Goal: Check status: Check status

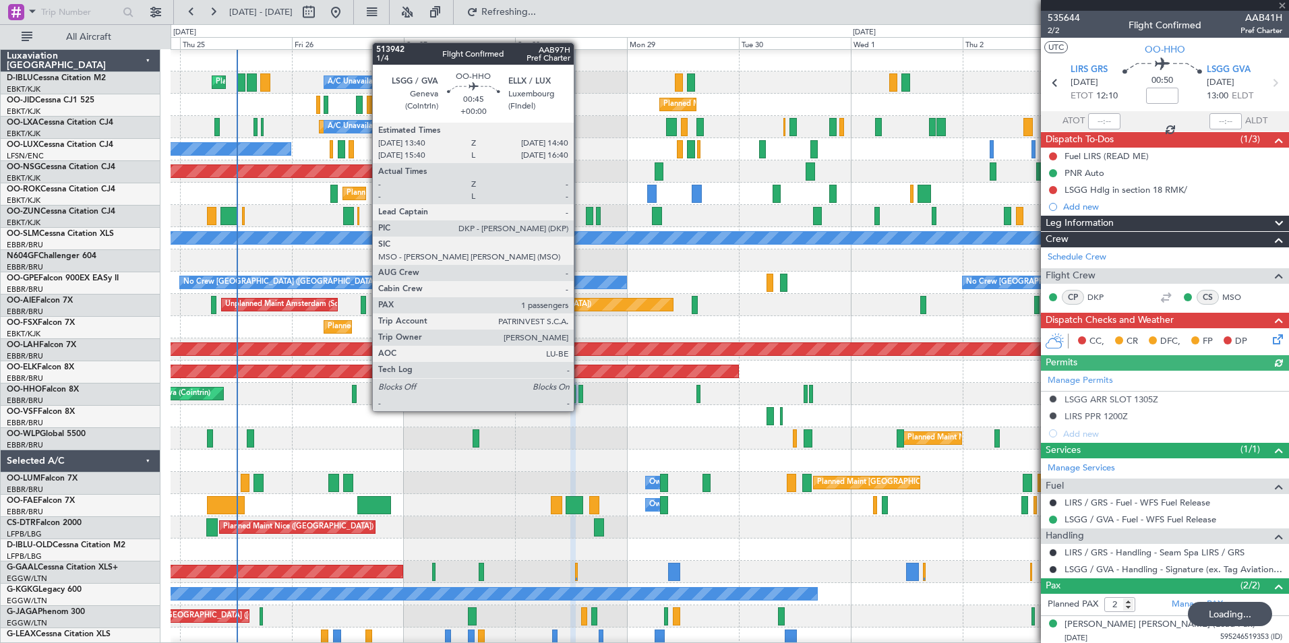
scroll to position [1, 0]
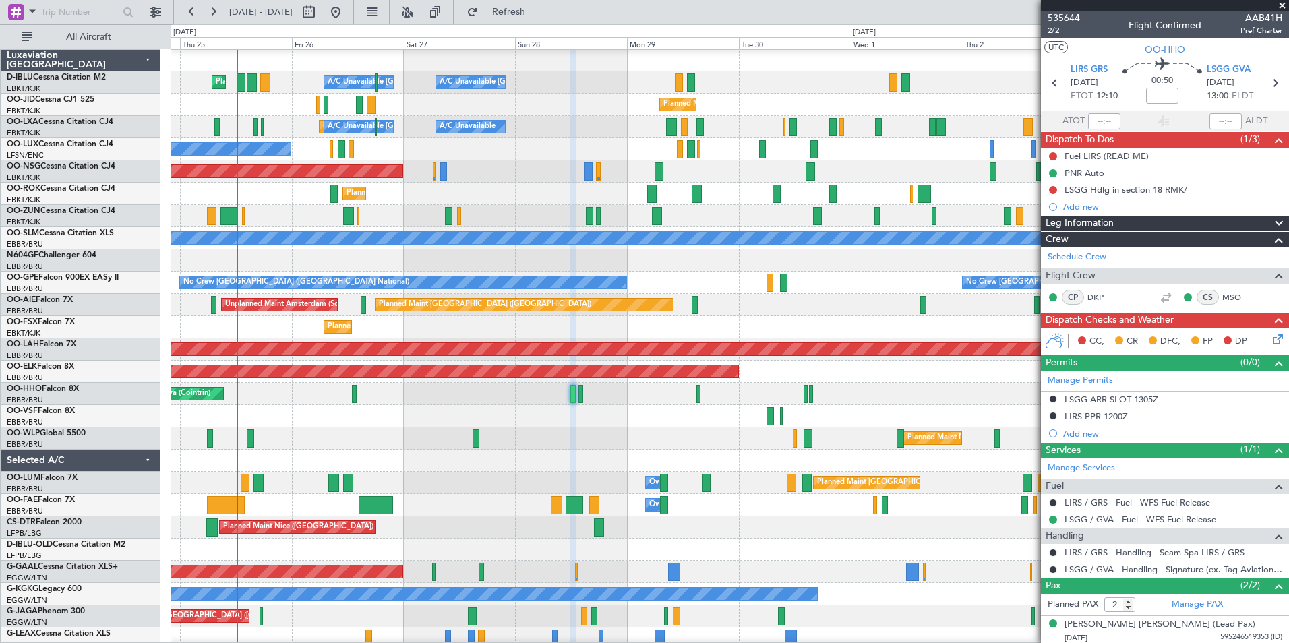
click at [661, 409] on div at bounding box center [730, 416] width 1118 height 22
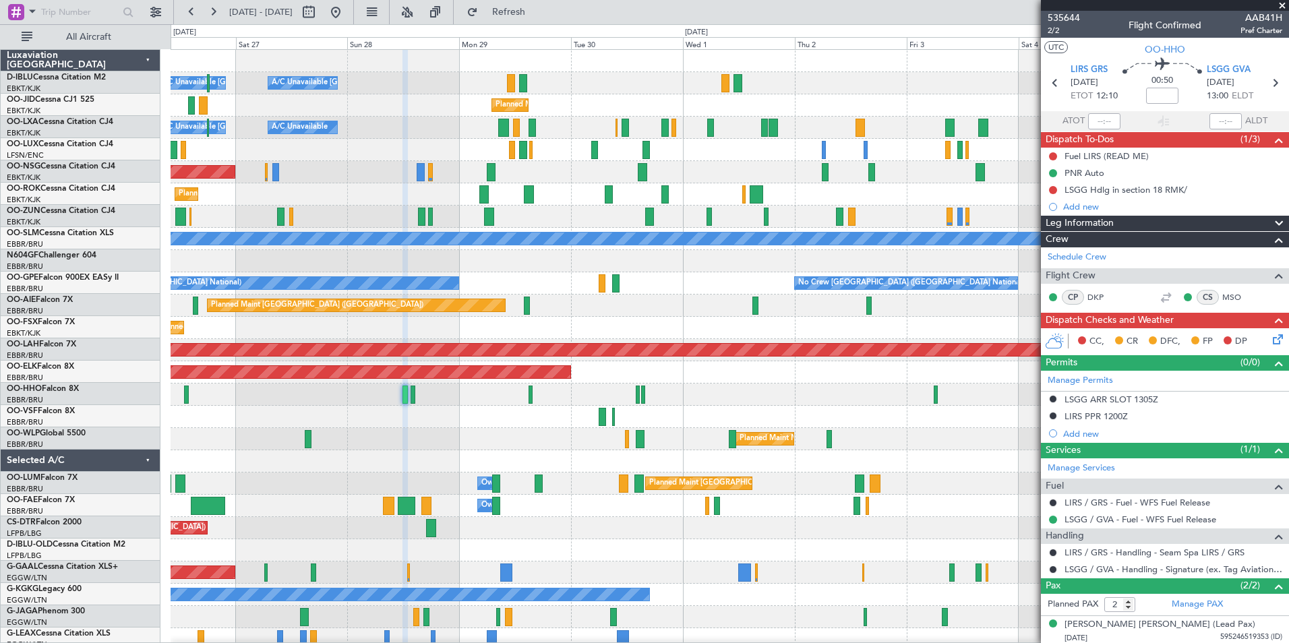
scroll to position [0, 0]
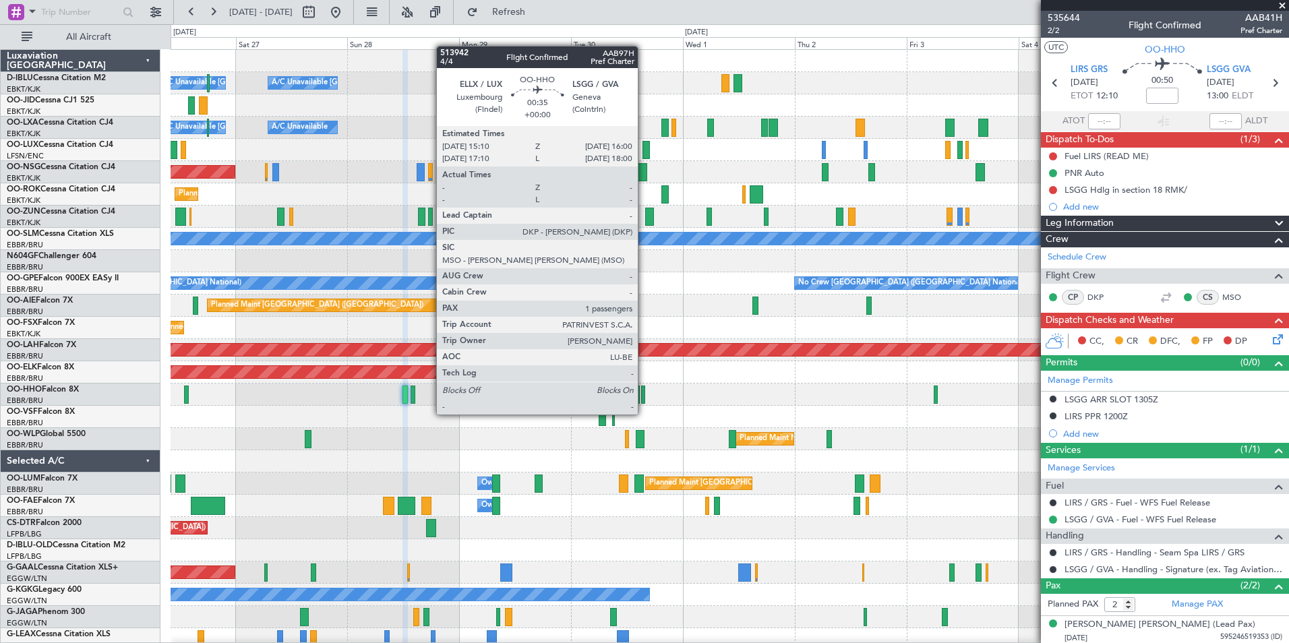
click at [644, 401] on div at bounding box center [643, 395] width 4 height 18
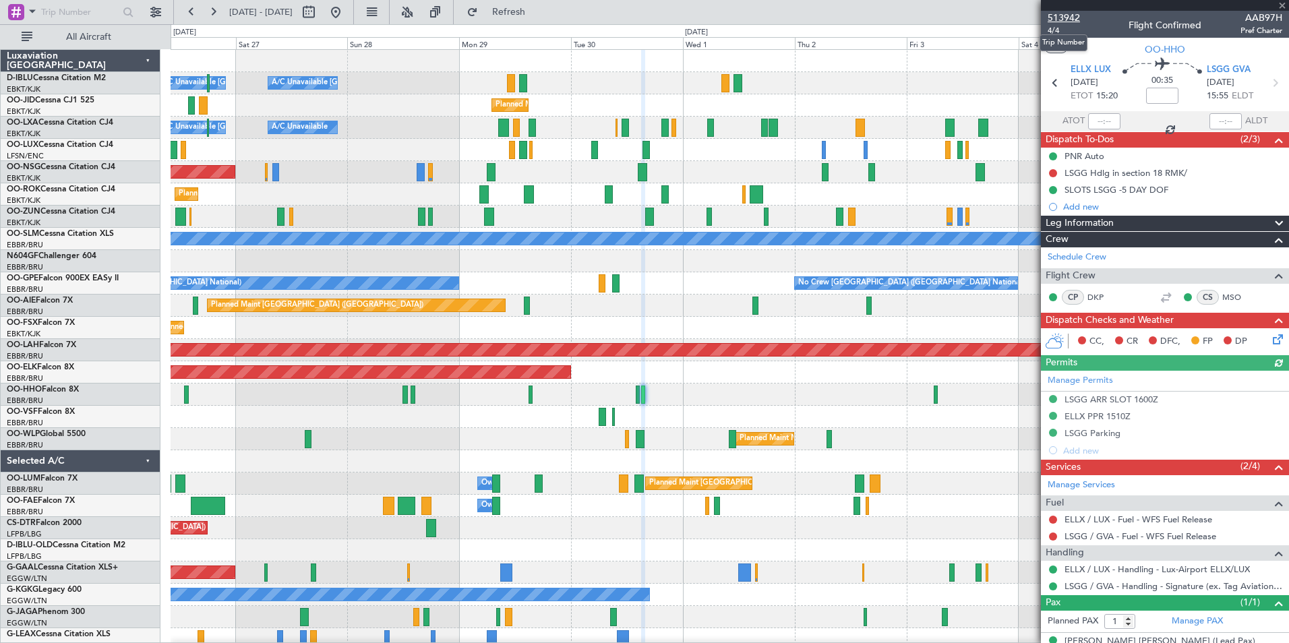
click at [1071, 16] on span "513942" at bounding box center [1064, 18] width 32 height 14
click at [769, 466] on div "A/C Unavailable [GEOGRAPHIC_DATA] ([GEOGRAPHIC_DATA] National) A/C Unavailable …" at bounding box center [730, 472] width 1118 height 845
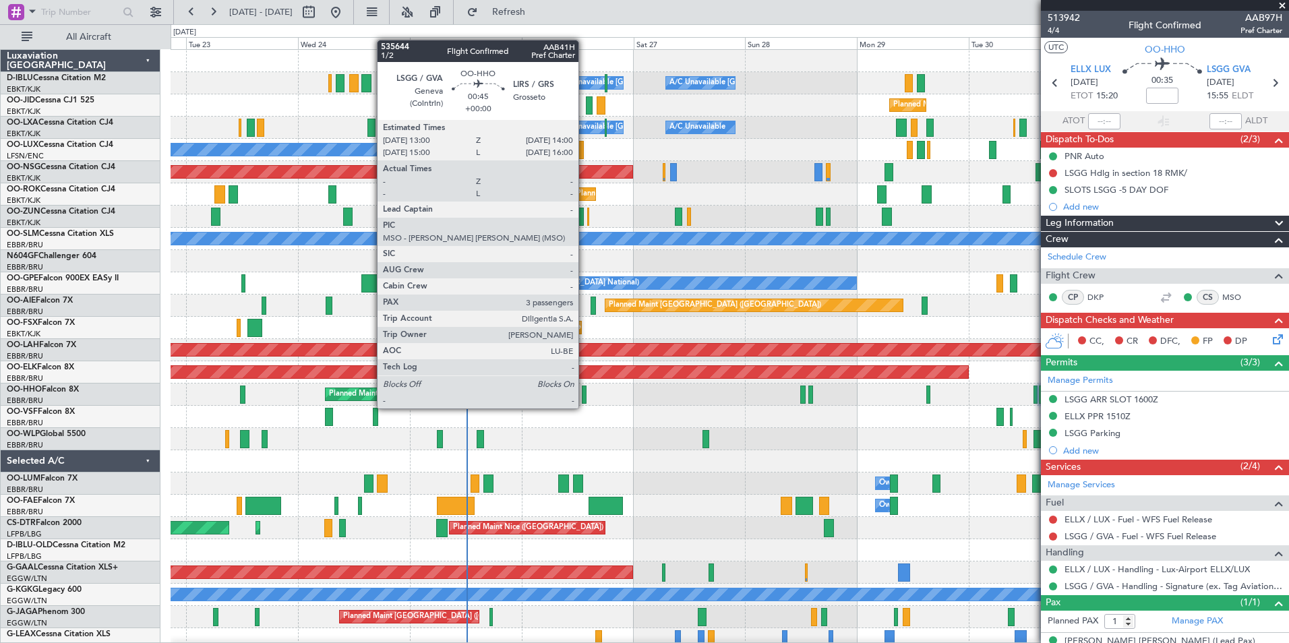
click at [585, 395] on div at bounding box center [584, 395] width 5 height 18
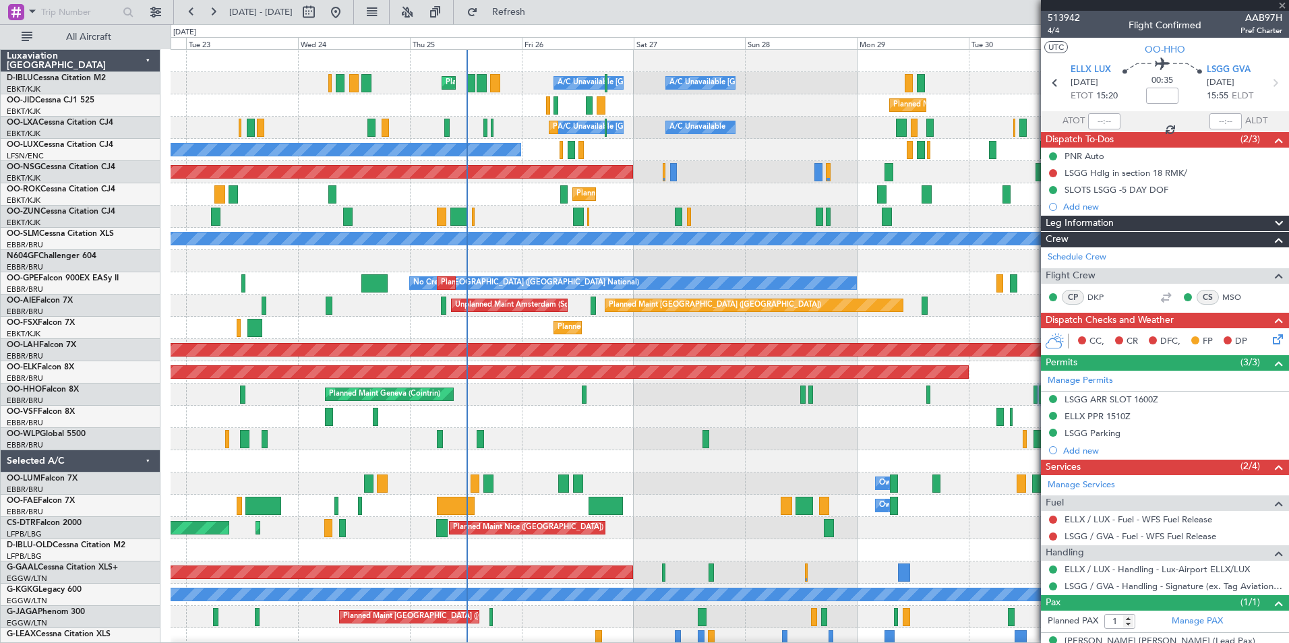
type input "3"
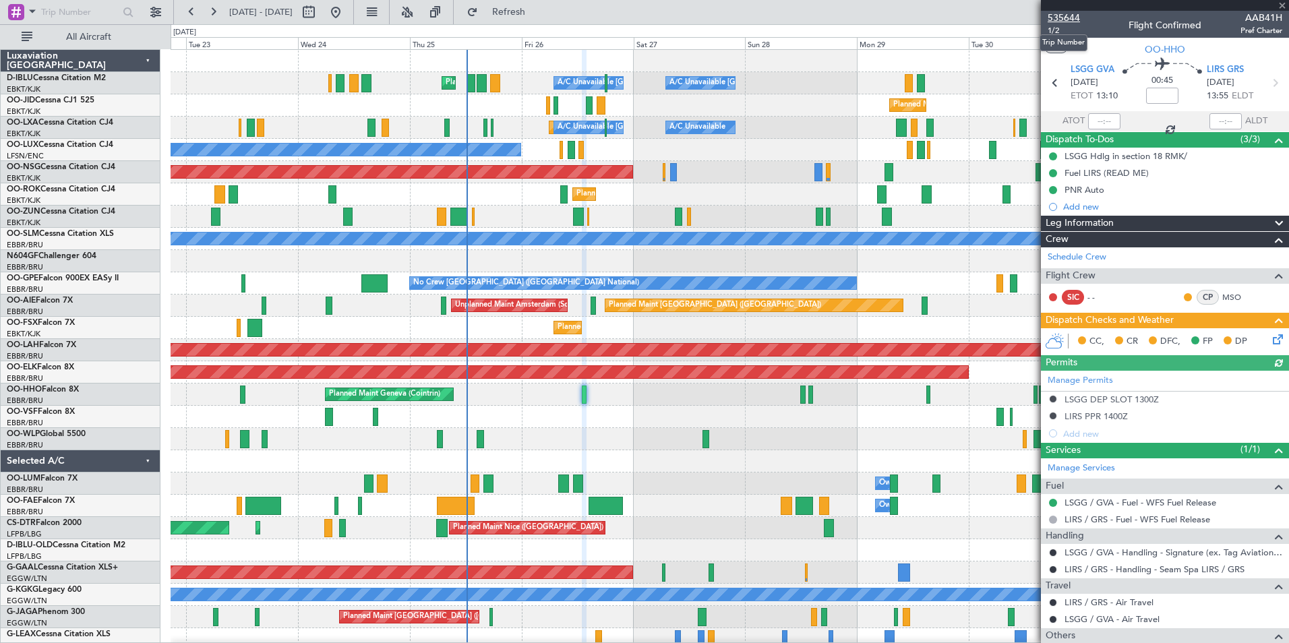
click at [1063, 15] on span "535644" at bounding box center [1064, 18] width 32 height 14
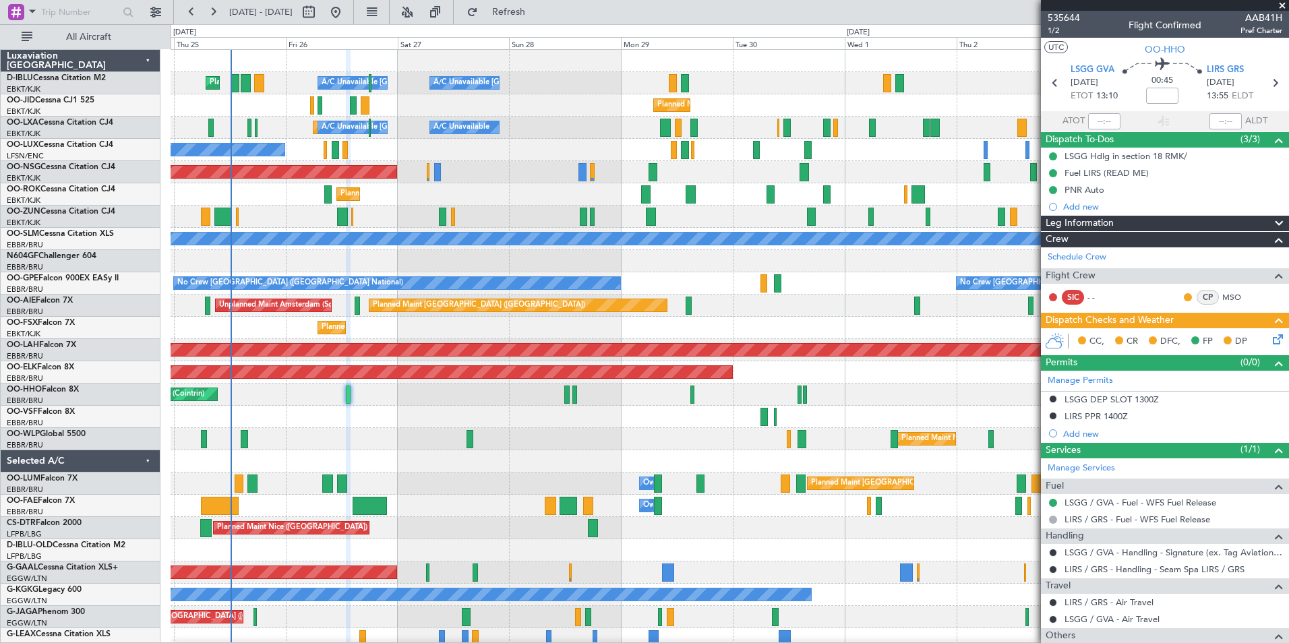
click at [725, 558] on div "Planned Maint Nice ([GEOGRAPHIC_DATA]) A/C Unavailable [GEOGRAPHIC_DATA] ([GEOG…" at bounding box center [730, 495] width 1118 height 890
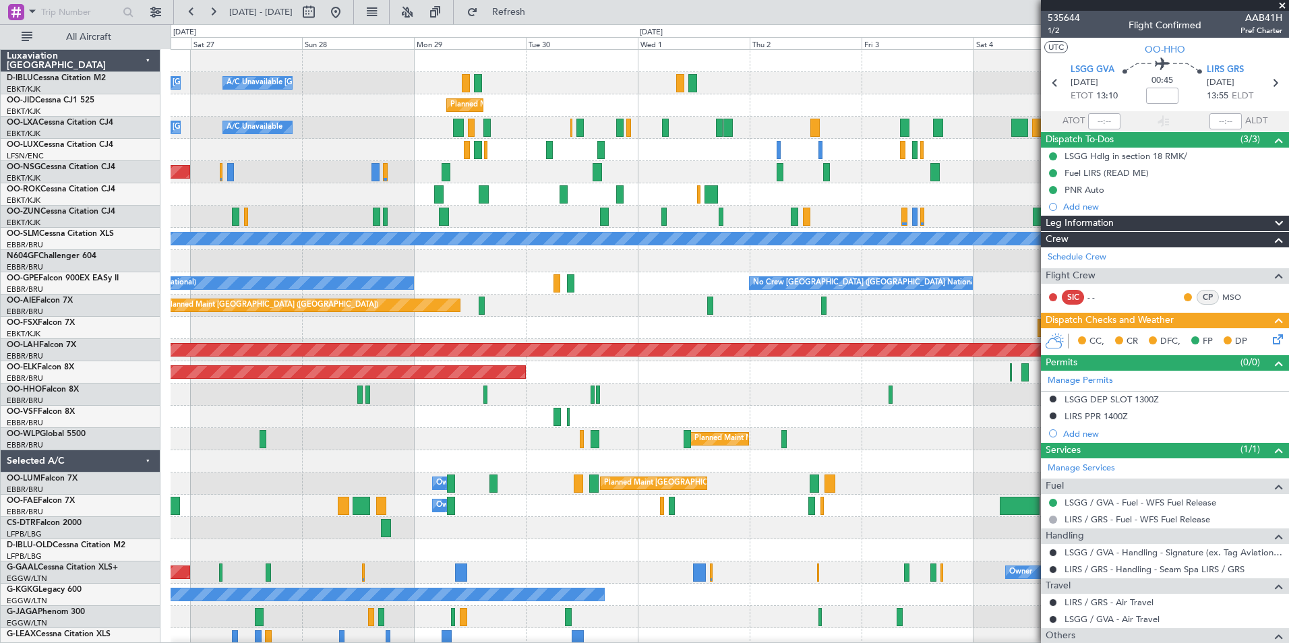
click at [695, 493] on div "Planned Maint [GEOGRAPHIC_DATA] ([GEOGRAPHIC_DATA] National) Owner [GEOGRAPHIC_…" at bounding box center [730, 484] width 1118 height 22
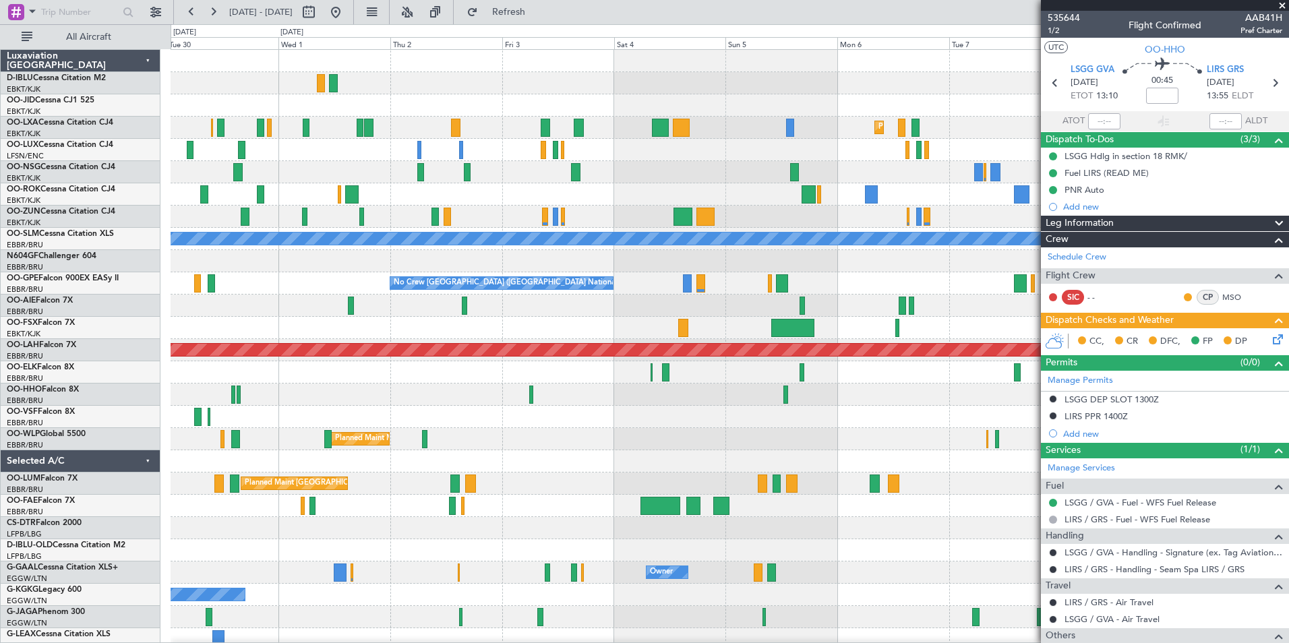
click at [552, 500] on div "A/C Unavailable [GEOGRAPHIC_DATA]-[GEOGRAPHIC_DATA] Planned Maint [GEOGRAPHIC_D…" at bounding box center [730, 472] width 1118 height 845
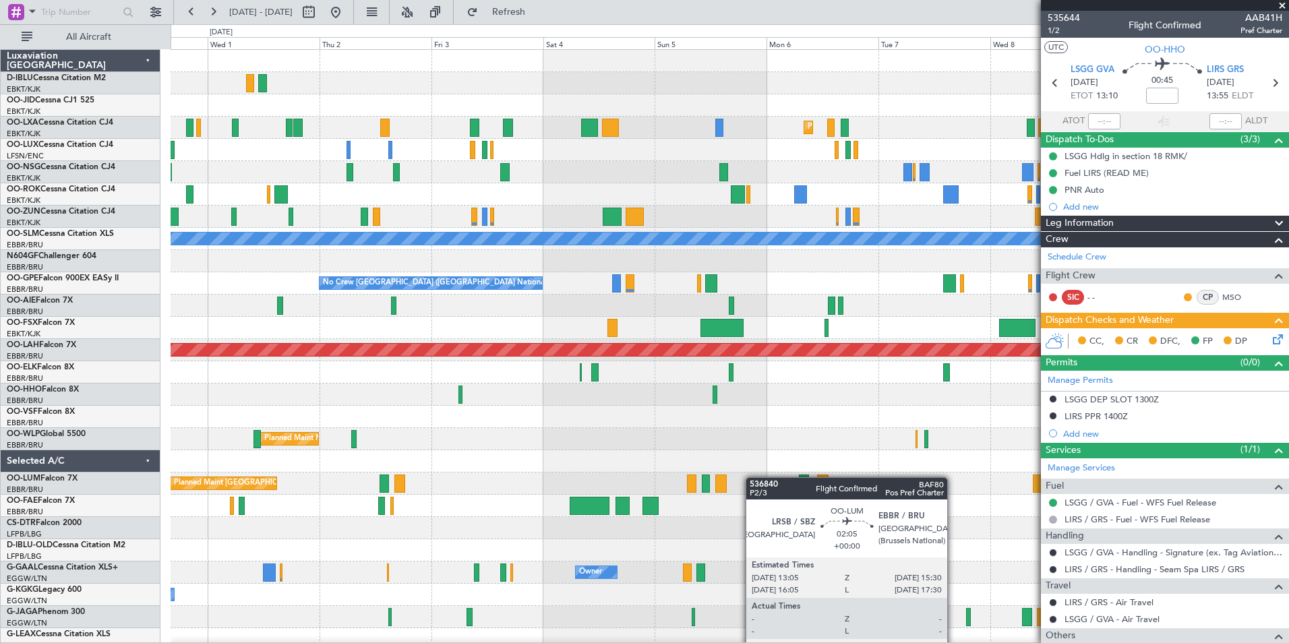
click at [704, 481] on div "Planned Maint [GEOGRAPHIC_DATA] ([GEOGRAPHIC_DATA] National) Owner [GEOGRAPHIC_…" at bounding box center [730, 484] width 1118 height 22
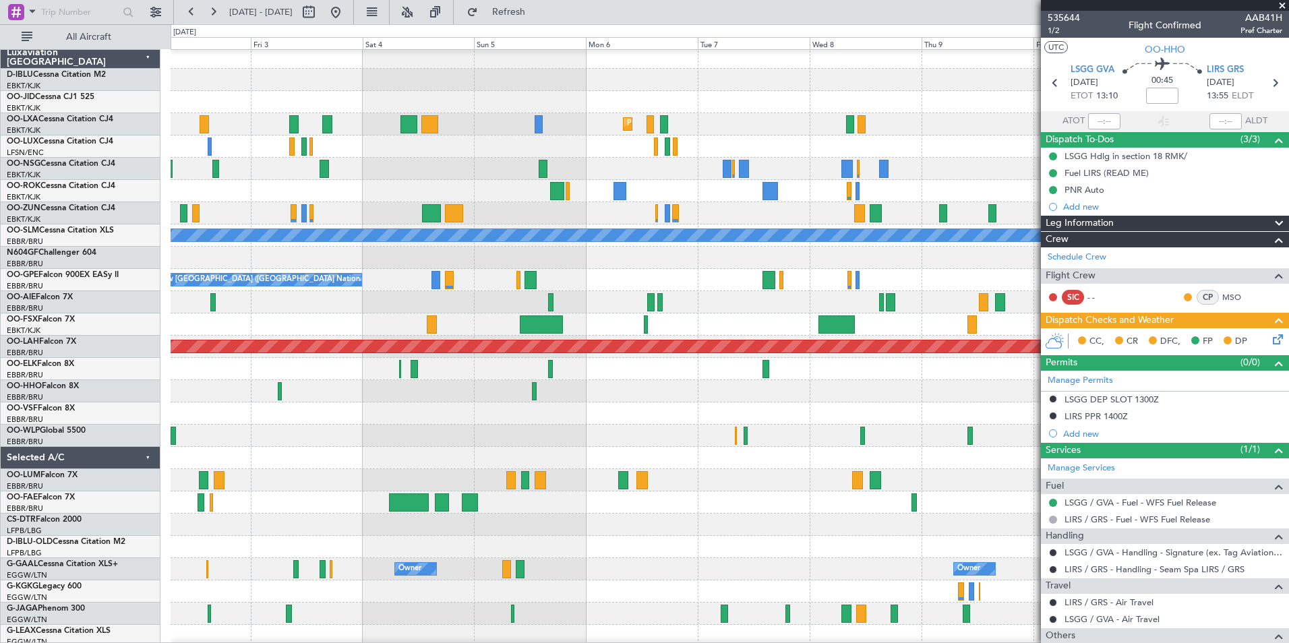
click at [769, 421] on div at bounding box center [730, 414] width 1118 height 22
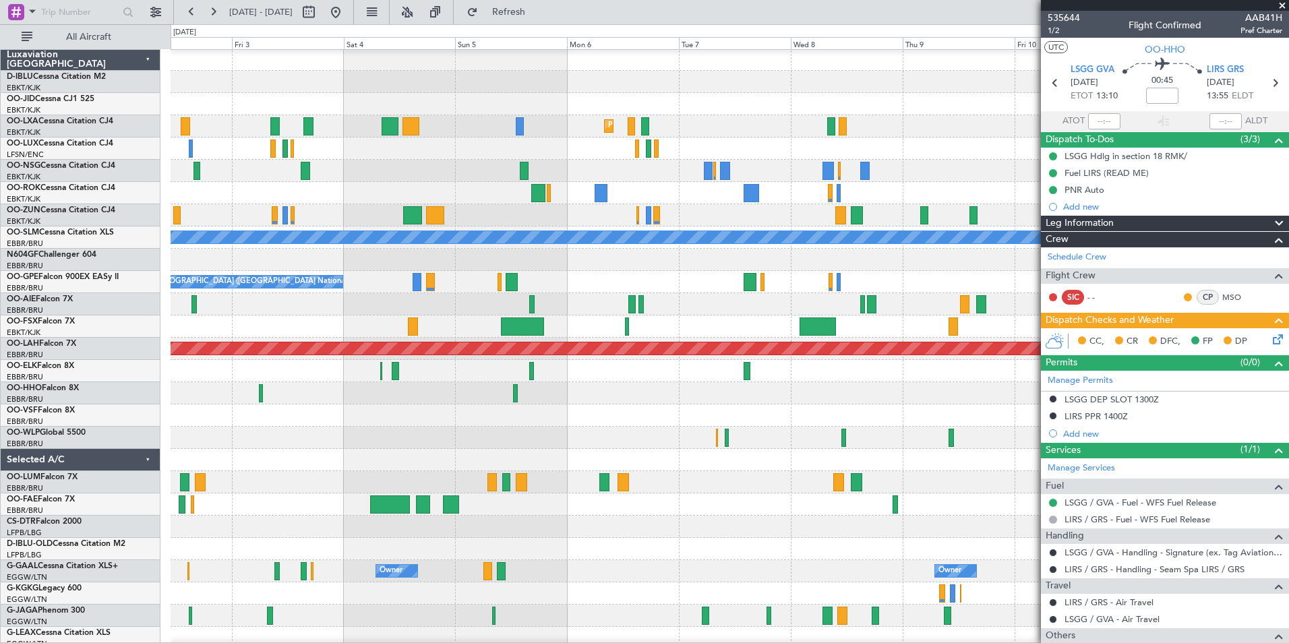
scroll to position [1, 0]
click at [790, 434] on div "Planned Maint Milan (Linate)" at bounding box center [730, 438] width 1118 height 22
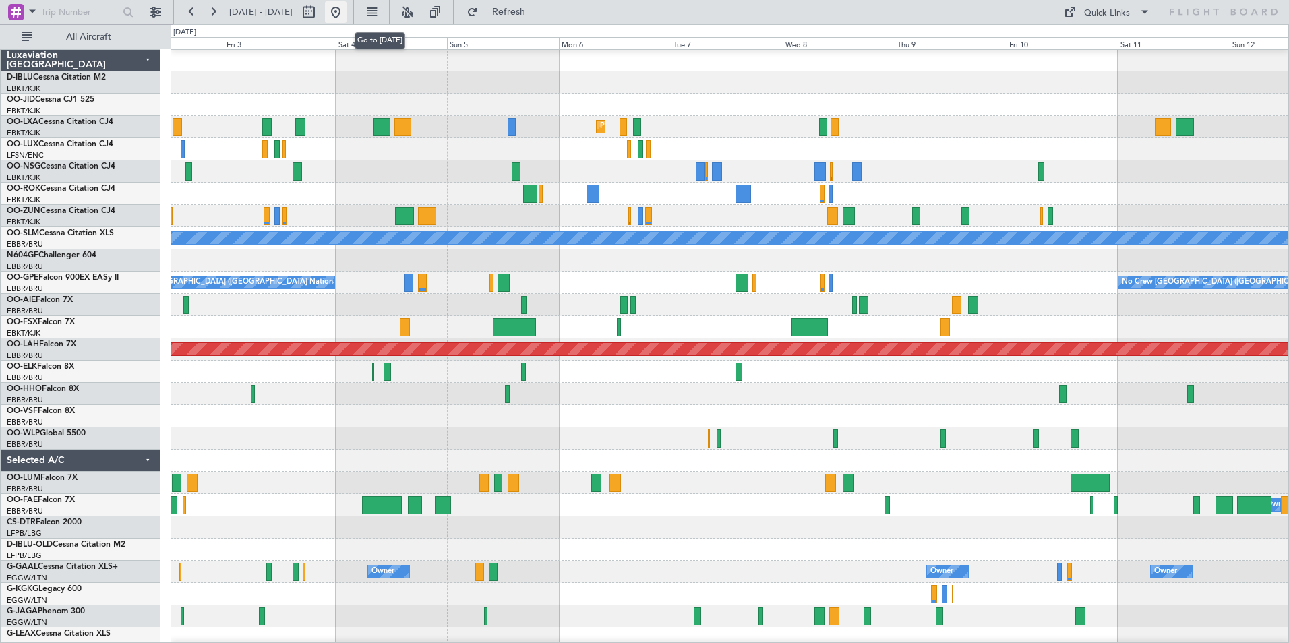
click at [347, 6] on button at bounding box center [336, 12] width 22 height 22
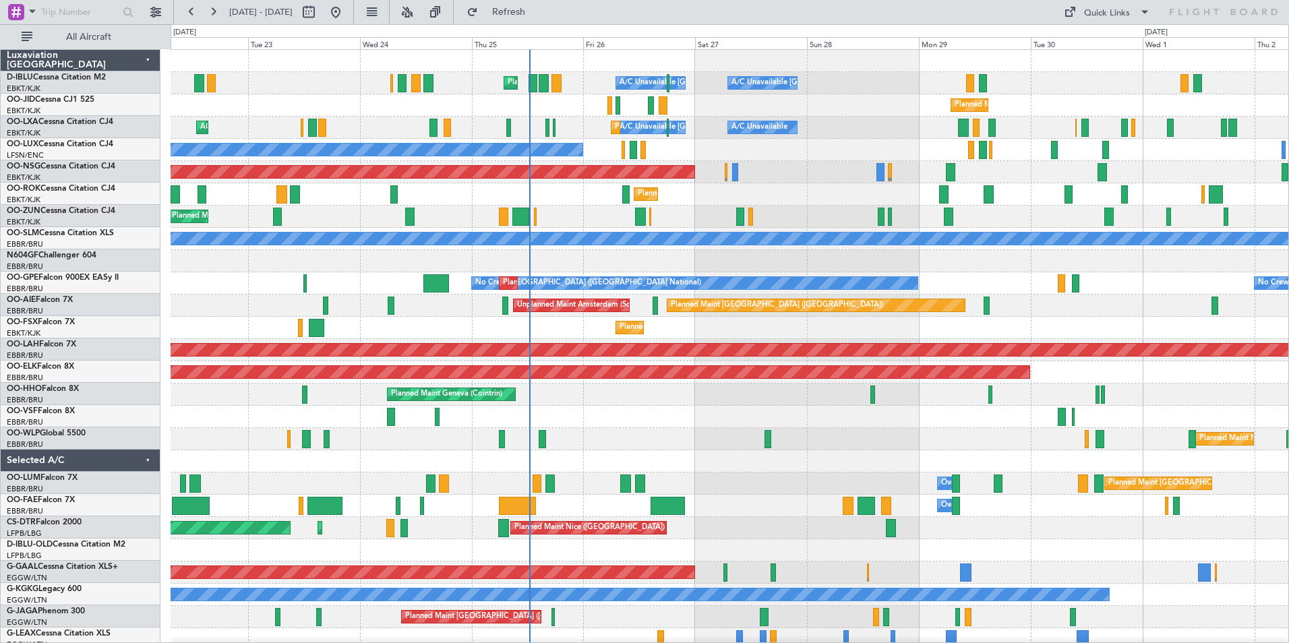
click at [687, 461] on div "A/C Unavailable [GEOGRAPHIC_DATA]-[GEOGRAPHIC_DATA] A/C Unavailable [GEOGRAPHIC…" at bounding box center [730, 495] width 1118 height 890
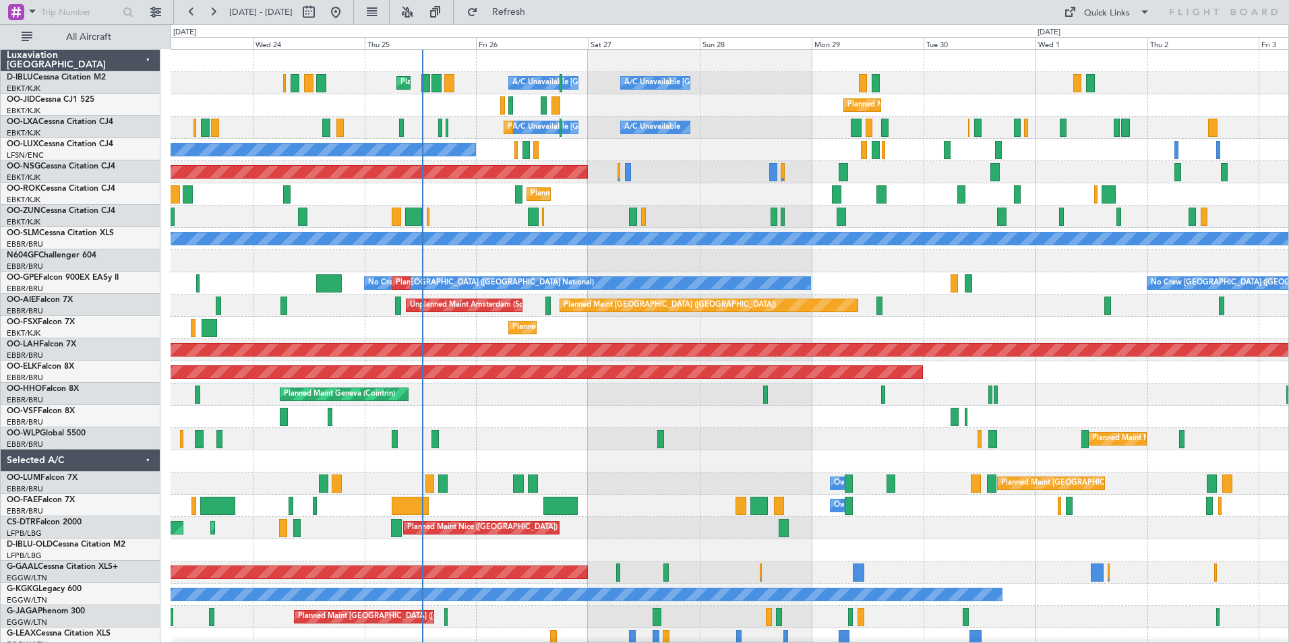
scroll to position [0, 0]
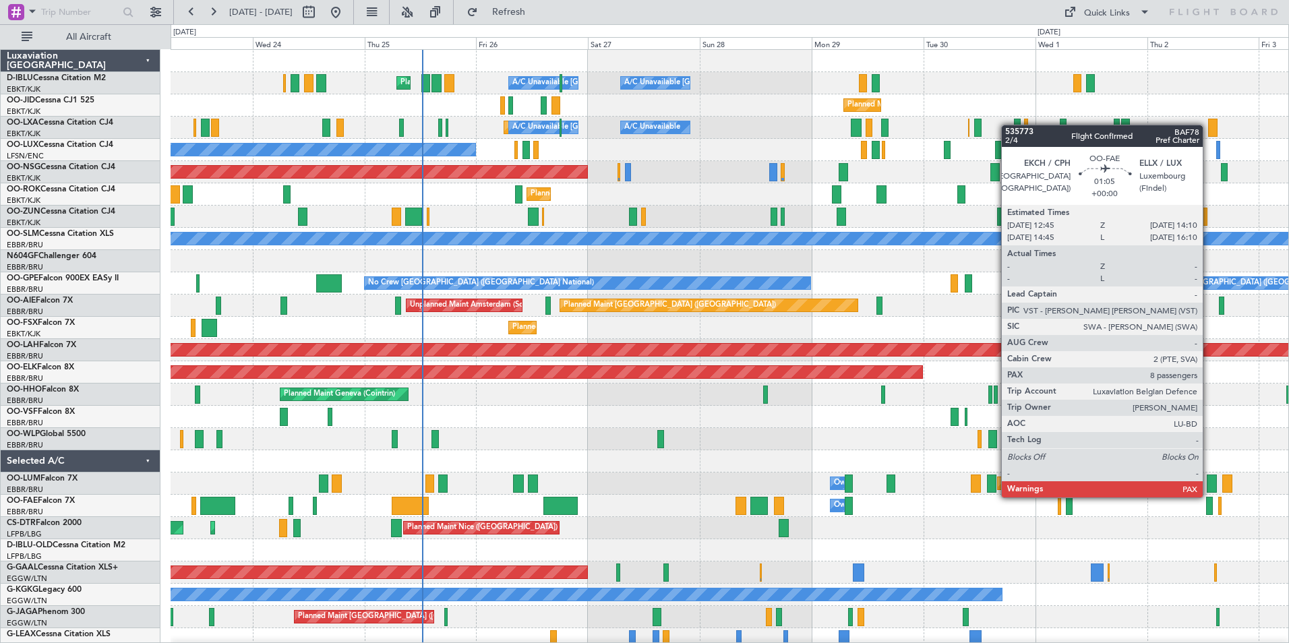
click at [1206, 512] on div at bounding box center [1209, 506] width 7 height 18
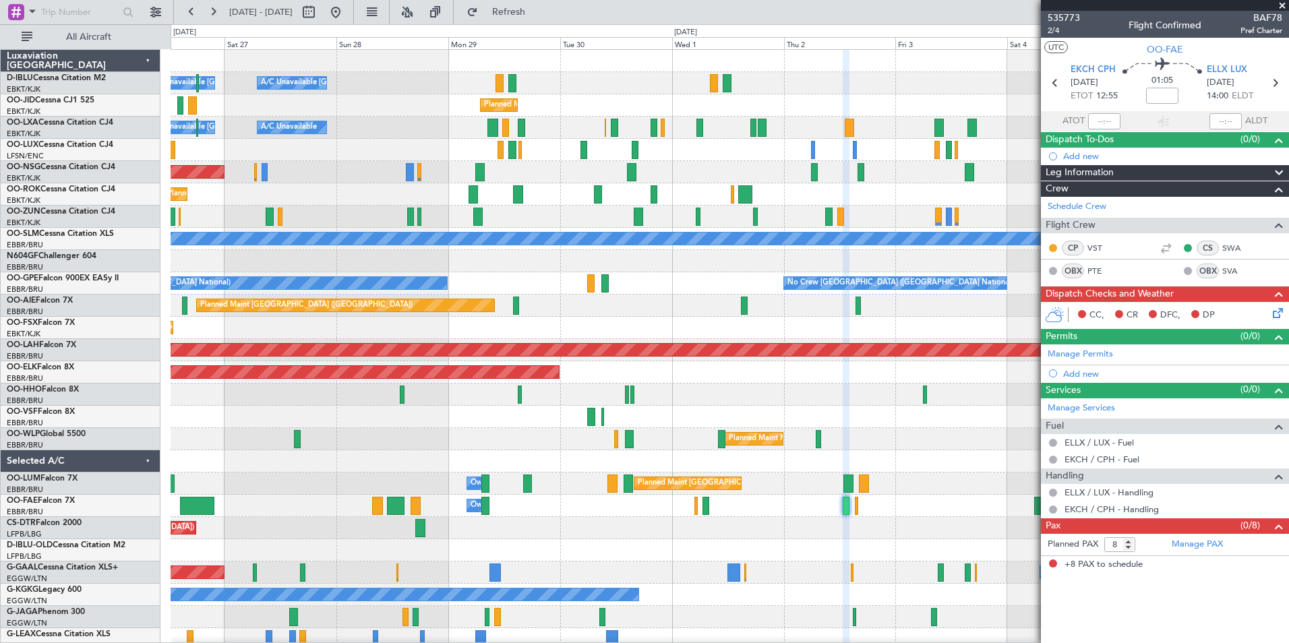
click at [1278, 3] on span at bounding box center [1282, 6] width 13 height 12
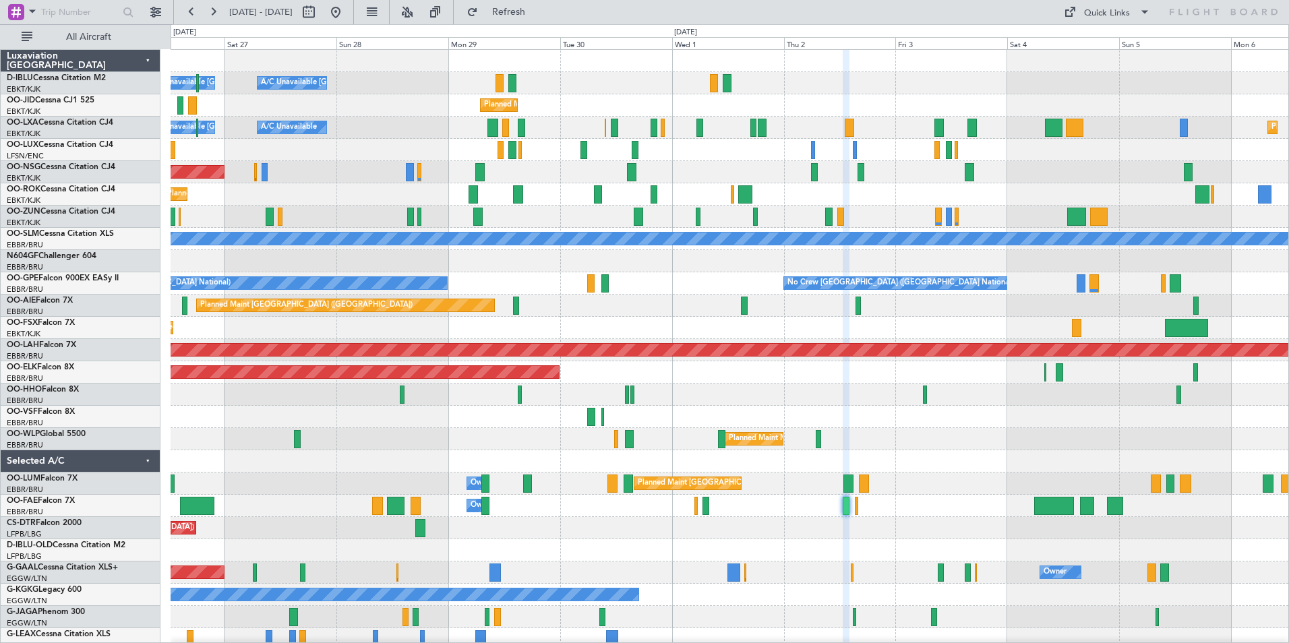
type input "0"
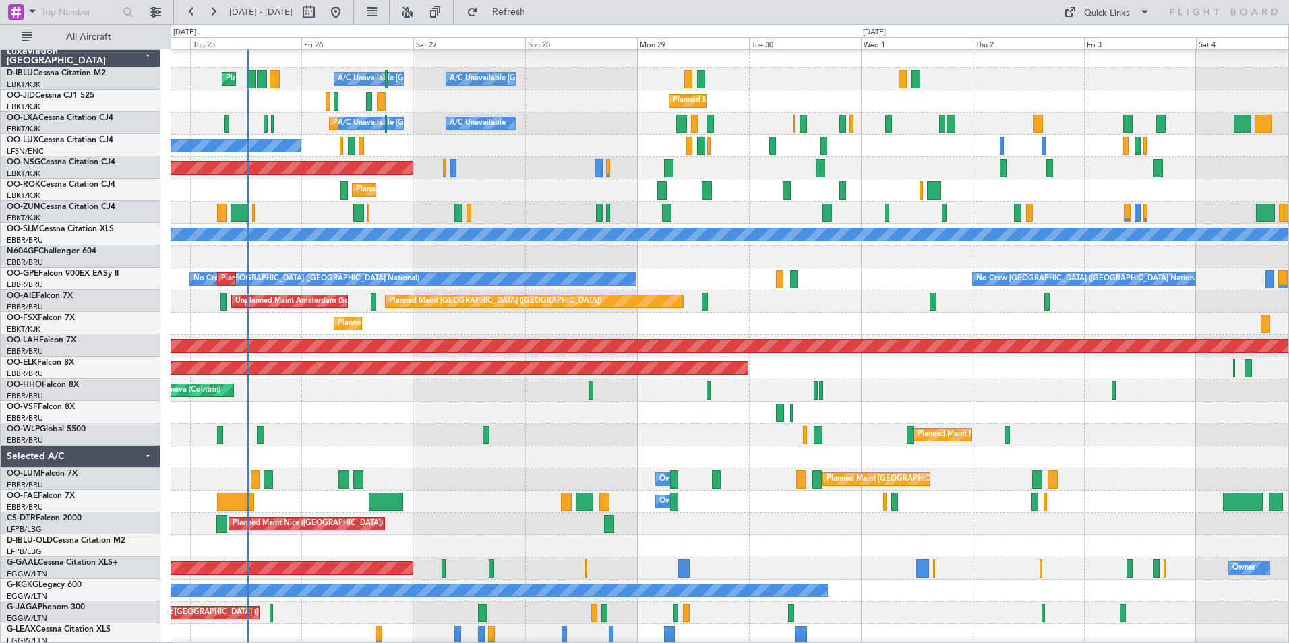
scroll to position [3, 0]
click at [564, 456] on div at bounding box center [730, 457] width 1118 height 22
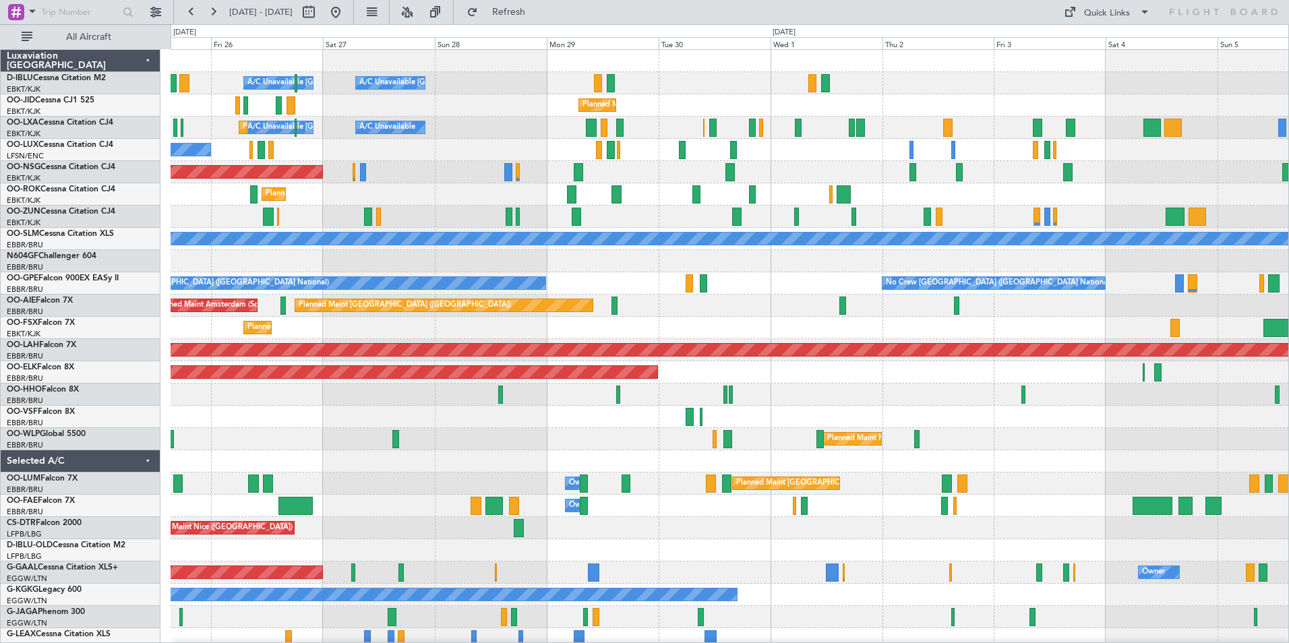
click at [578, 468] on div at bounding box center [730, 461] width 1118 height 22
